Goal: Check status: Check status

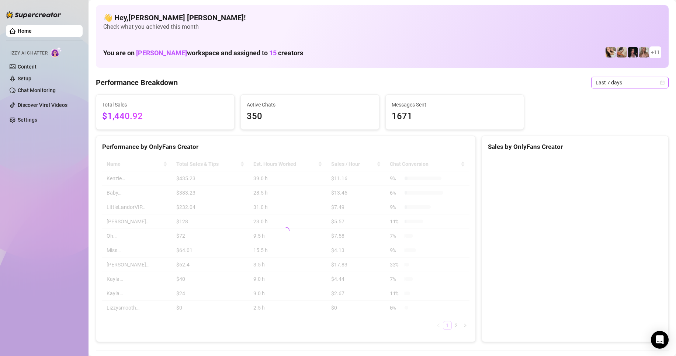
click at [655, 87] on span "Last 7 days" at bounding box center [629, 82] width 69 height 11
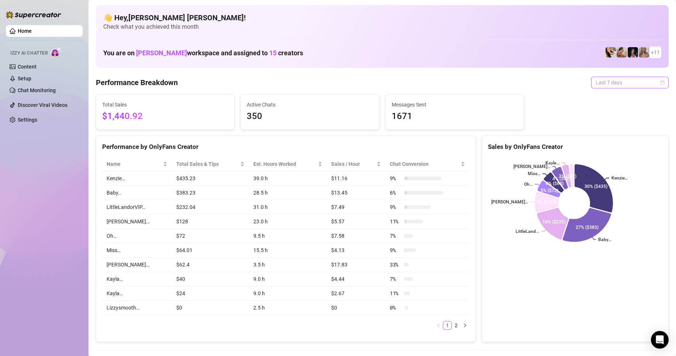
click at [655, 85] on span "Last 7 days" at bounding box center [629, 82] width 69 height 11
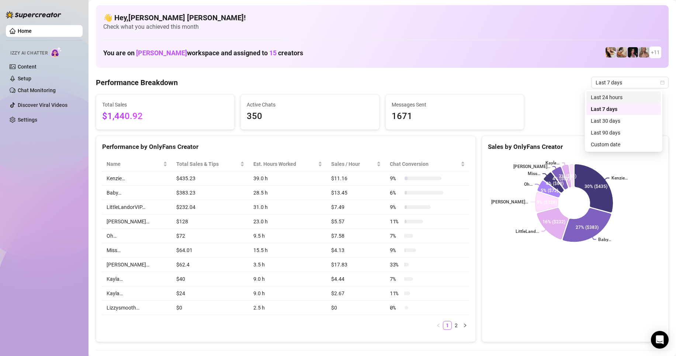
click at [611, 144] on div "Sales by OnlyFans Creator" at bounding box center [575, 147] width 174 height 10
click at [660, 83] on div "Last 7 days" at bounding box center [629, 83] width 77 height 12
click at [606, 143] on div "Custom date" at bounding box center [623, 144] width 66 height 8
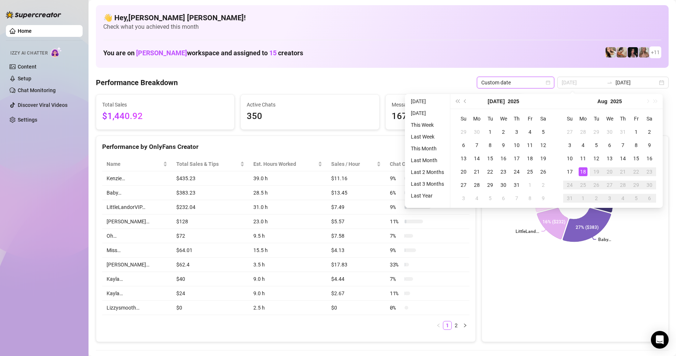
type input "[DATE]"
click at [586, 173] on div "18" at bounding box center [582, 171] width 9 height 9
click at [586, 170] on icon at bounding box center [594, 188] width 38 height 48
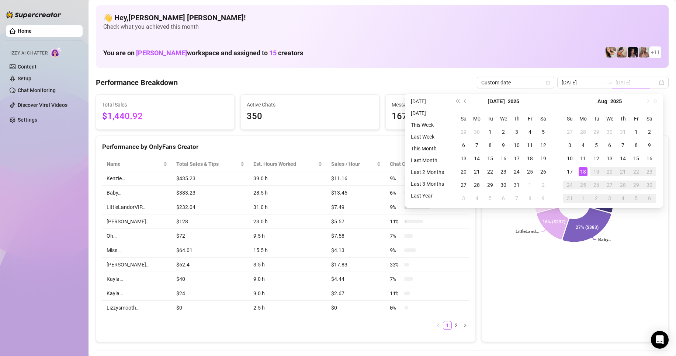
click at [583, 170] on icon at bounding box center [594, 188] width 38 height 48
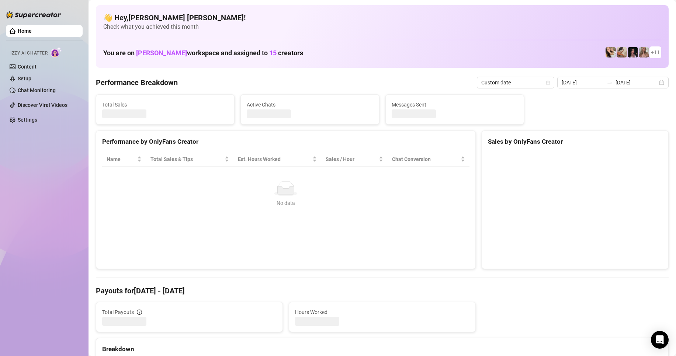
type input "[DATE]"
